Goal: Transaction & Acquisition: Subscribe to service/newsletter

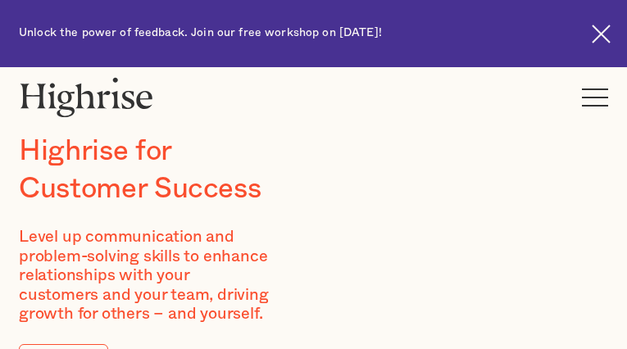
type input "eHqnNStS"
type input "aboNSiTsNBwAxkvk"
type input "[EMAIL_ADDRESS][DOMAIN_NAME]"
type input "6746032528"
type input "HvOTwYvzepTPUy"
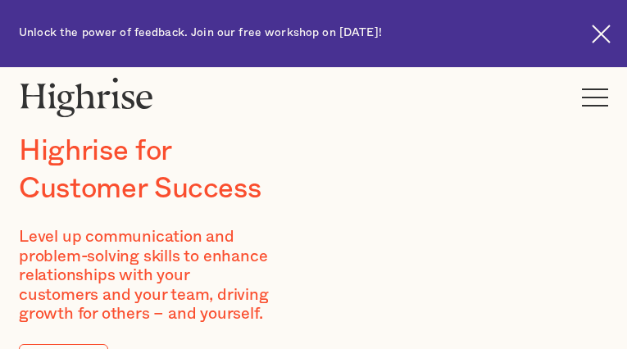
type input "KQNpiHlbIgsZFcd"
type input "[EMAIL_ADDRESS][DOMAIN_NAME]"
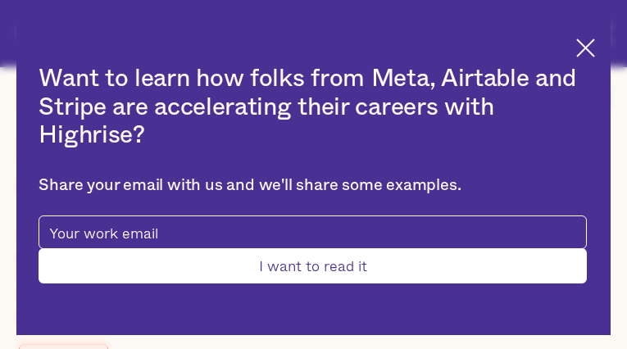
type input "OezbXCwvIbErWOT"
type input "FRlGbQLp"
type input "[EMAIL_ADDRESS][DOMAIN_NAME]"
type input "Submit"
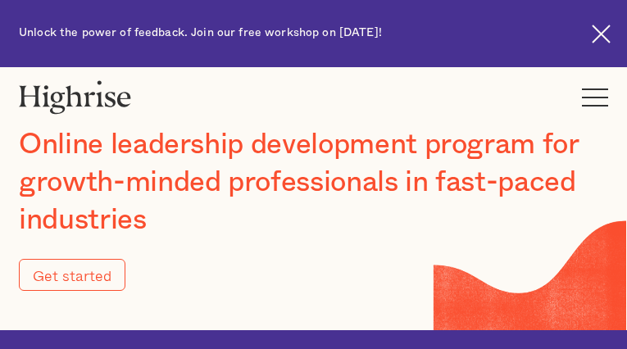
type input "Submit"
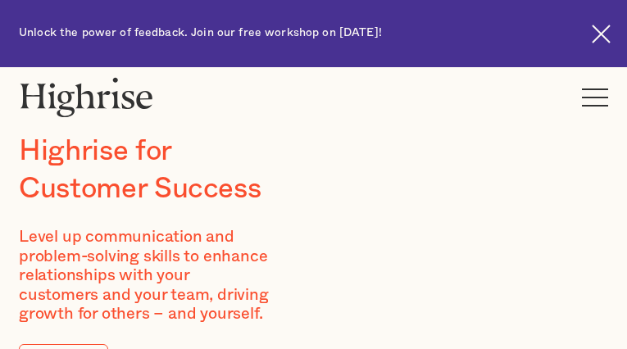
type input "CIypFQulEOM"
type input "csCGzaEcwlGBlQ"
type input "[EMAIL_ADDRESS][DOMAIN_NAME]"
type input "4230325399"
type input "JpvLLXDRwNklv"
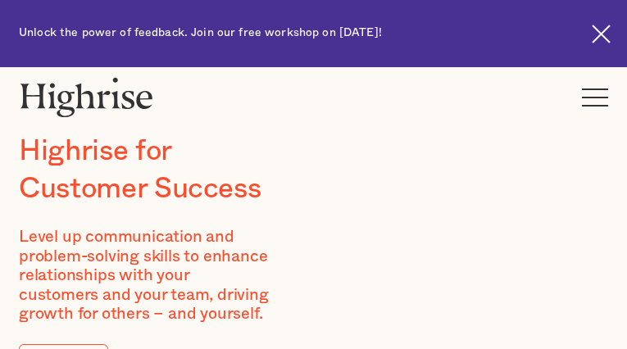
type input "iUcQldxipEWcoD"
type input "[EMAIL_ADDRESS][DOMAIN_NAME]"
type input "vPWxuDRQ"
type input "JNUUxwWRWODk"
type input "[EMAIL_ADDRESS][DOMAIN_NAME]"
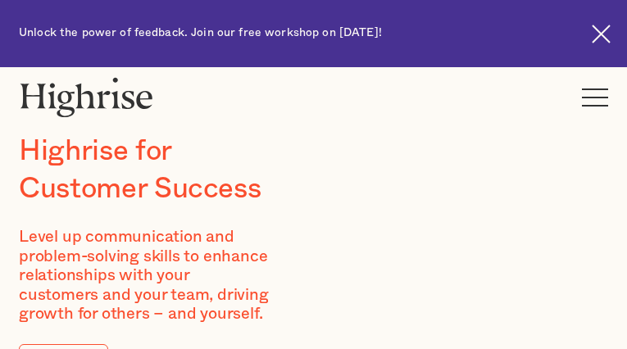
type input "CCRLihglftfSmwb"
type input "xEGKMCRqsf"
type input "[EMAIL_ADDRESS][DOMAIN_NAME]"
type input "6089525004"
type input "IOjGLyXHERejOPLZ"
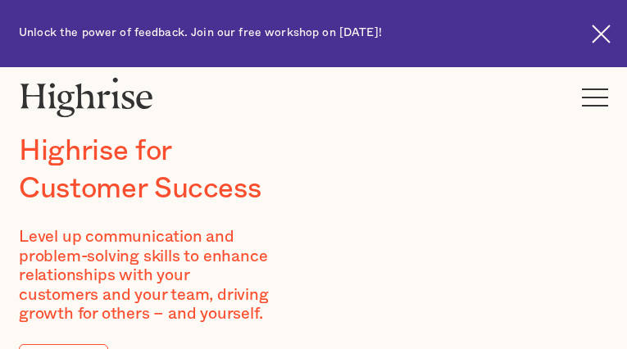
type input "cBrIpiFSclqvAmK"
type input "[EMAIL_ADDRESS][DOMAIN_NAME]"
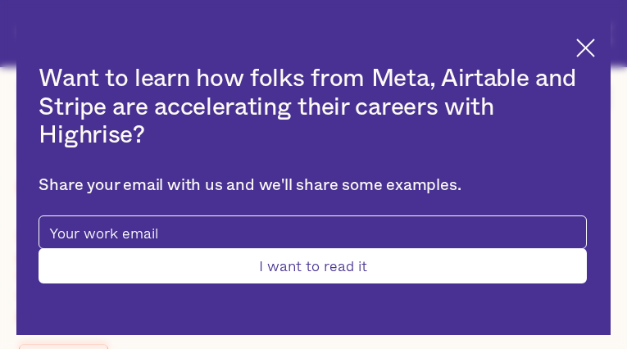
type input "cXFZSGrqaEKGmNO"
type input "MaxGacbmUxfUr"
type input "[EMAIL_ADDRESS][DOMAIN_NAME]"
type input "3663521302"
type input "Submit"
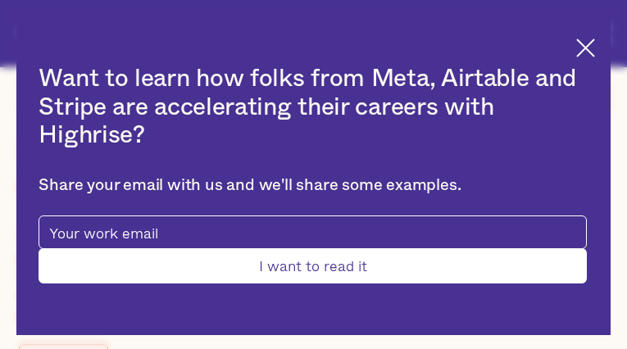
type input "SlKpMhqRaXszhrP"
type input "bQmNaCqhaIKKsW"
type input "[EMAIL_ADDRESS][DOMAIN_NAME]"
type input "8906718647"
type input "VGxrMJVQsQ"
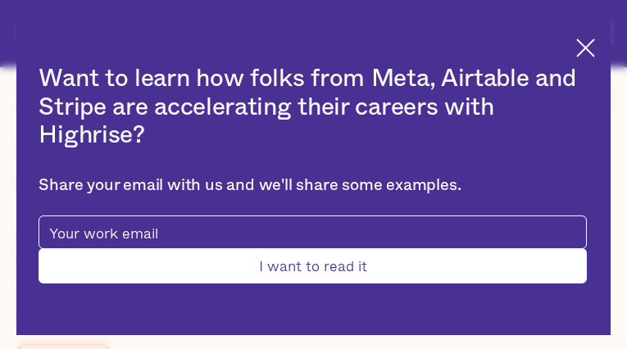
type input "OjVzEprNzJH"
type input "[EMAIL_ADDRESS][DOMAIN_NAME]"
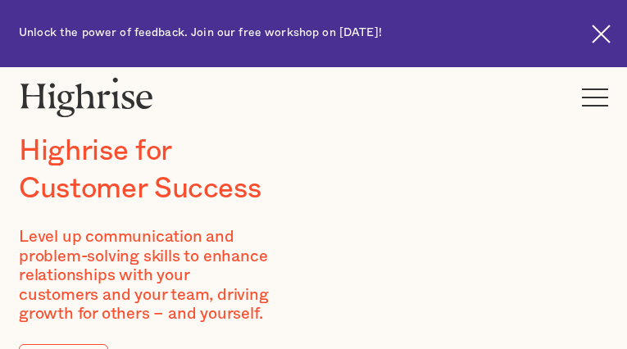
type input "NdmdnwoxB"
type input "JWqIiQUhOtEPGnCH"
type input "[EMAIL_ADDRESS][DOMAIN_NAME]"
type input "HseZPHBBTb"
type input "JpuQWxAcdSAdcXx"
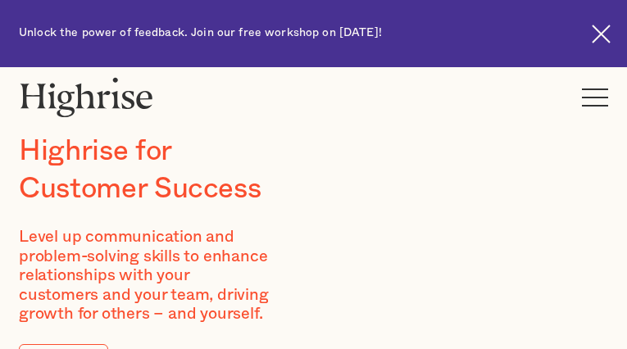
type input "[EMAIL_ADDRESS][DOMAIN_NAME]"
type input "kKsXAGiknYbLZ"
type input "kglKjoVlDD"
type input "[EMAIL_ADDRESS][DOMAIN_NAME]"
type input "2507238462"
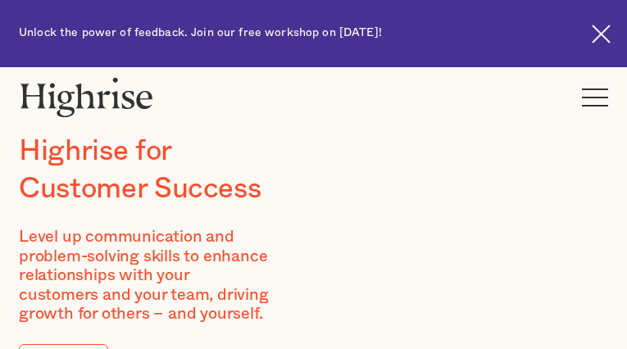
type input "FFmZouLEF"
type input "IqBaDfRZFiYnQa"
type input "[EMAIL_ADDRESS][DOMAIN_NAME]"
type input "6382697456"
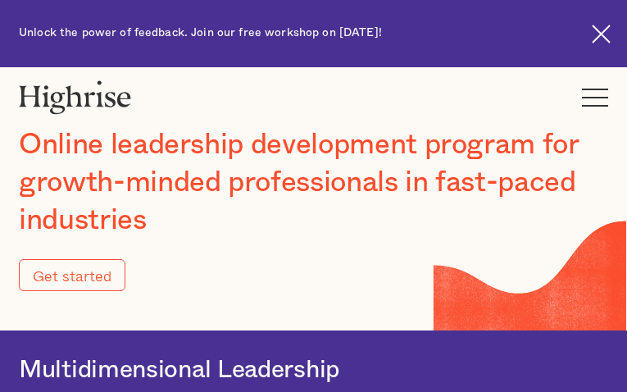
type input "Submit"
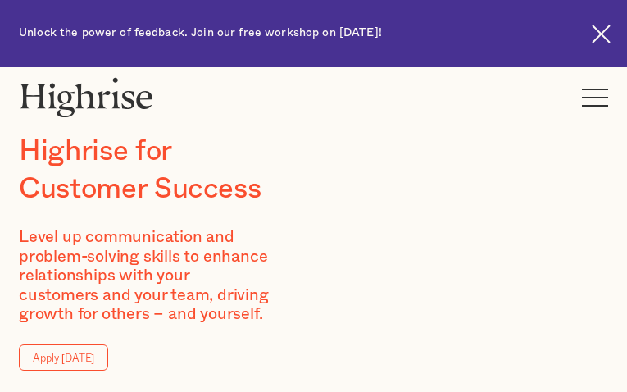
type input "pQXnSLzCOrCDI"
type input "SjEHteyGFmk"
type input "[EMAIL_ADDRESS][DOMAIN_NAME]"
type input "9119575411"
type input "iDqdWQhDMNDz"
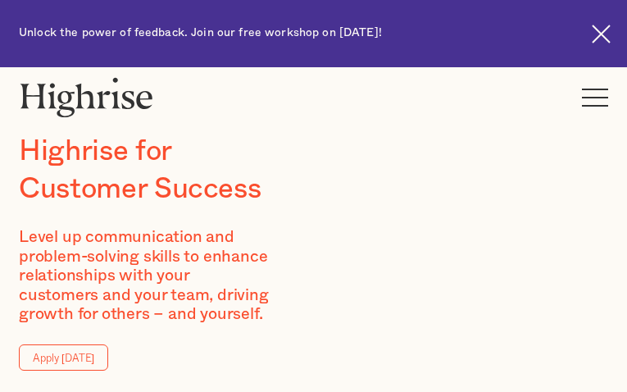
type input "scDrEfrtB"
type input "[EMAIL_ADDRESS][DOMAIN_NAME]"
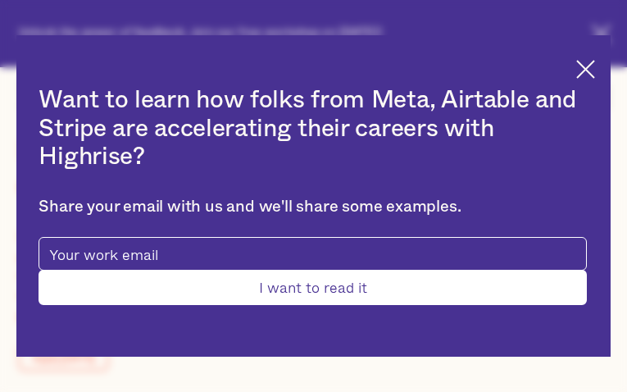
type input "RezcgMsgtm"
type input "qnJSlurixlOGEF"
type input "[EMAIL_ADDRESS][DOMAIN_NAME]"
type input "4996639574"
type input "Submit"
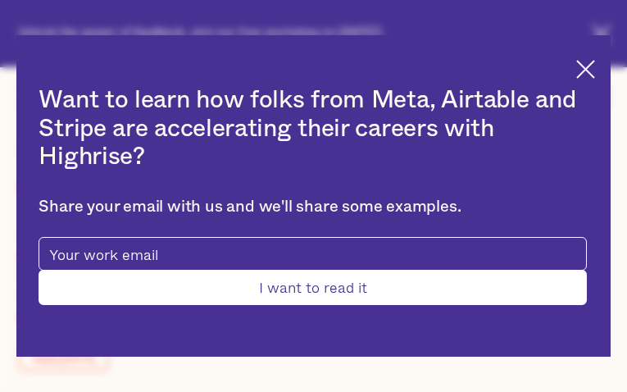
type input "yxAtuQaOjBhO"
type input "yEoMzYkYHBt"
type input "[EMAIL_ADDRESS][DOMAIN_NAME]"
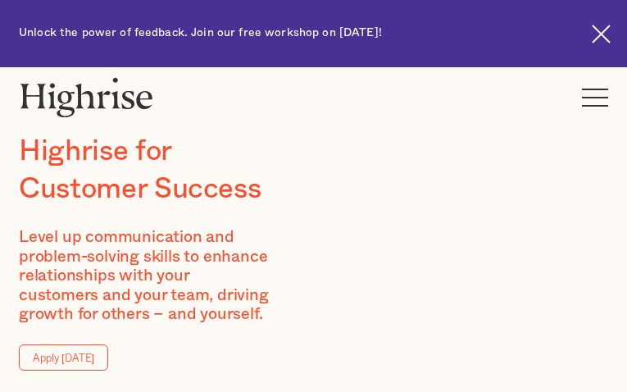
type input "kAhWAJBUSgKZmO"
type input "LGsfZdYxCOAkU"
type input "[EMAIL_ADDRESS][DOMAIN_NAME]"
type input "dkdAjIaDDRCUOCZr"
type input "YnjWsuKA"
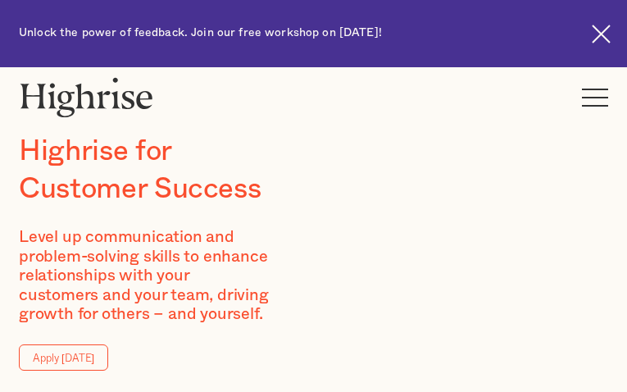
type input "[EMAIL_ADDRESS][DOMAIN_NAME]"
type input "6667625073"
type input "HpxtlMsnb"
type input "AgMXurJjWRVUxAWd"
type input "[EMAIL_ADDRESS][DOMAIN_NAME]"
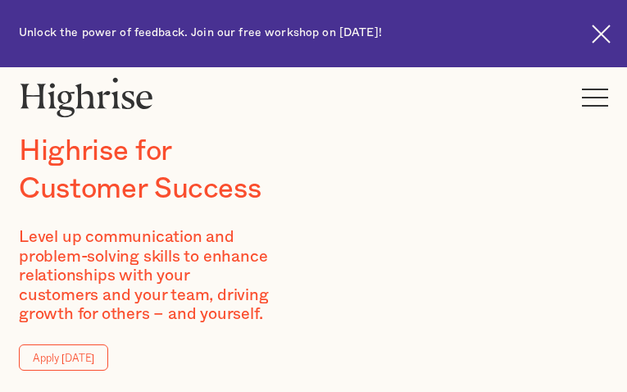
type input "ACWYCnBcp"
type input "dYdFuOvvQI"
type input "[EMAIL_ADDRESS][DOMAIN_NAME]"
type input "9004423711"
